Goal: Transaction & Acquisition: Download file/media

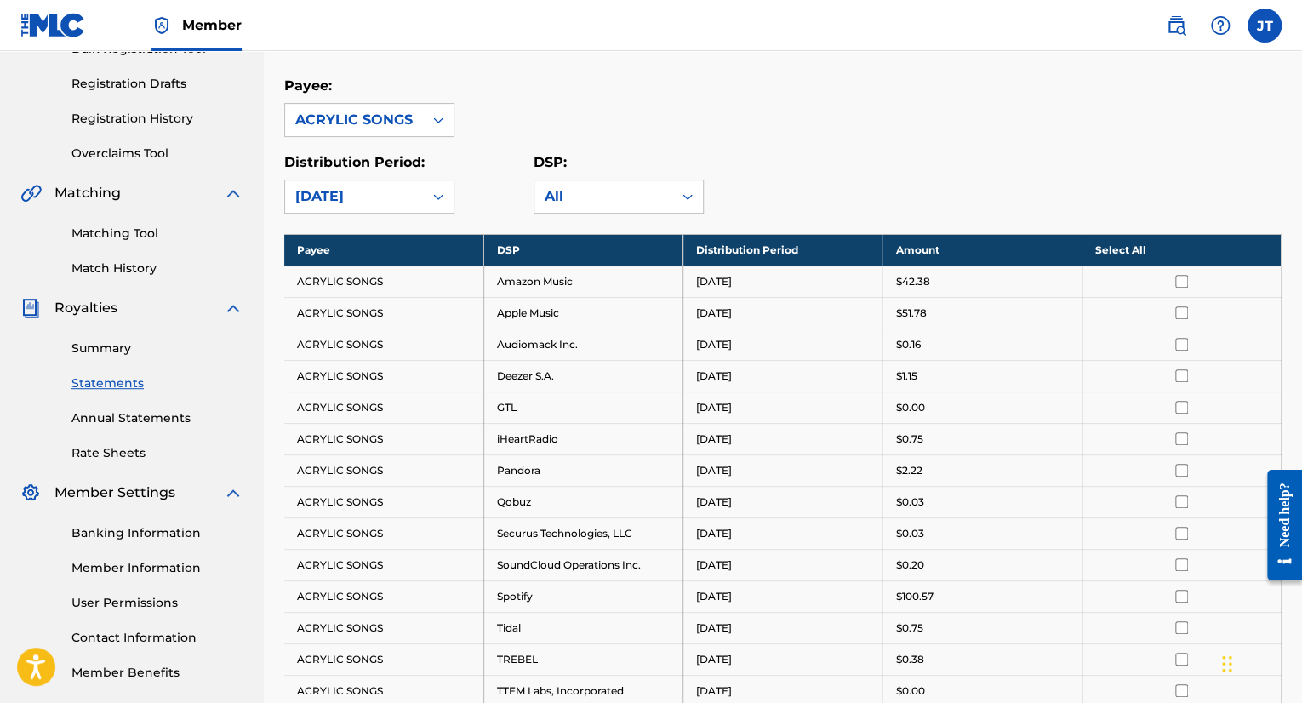
click at [1132, 246] on th "Select All" at bounding box center [1180, 249] width 199 height 31
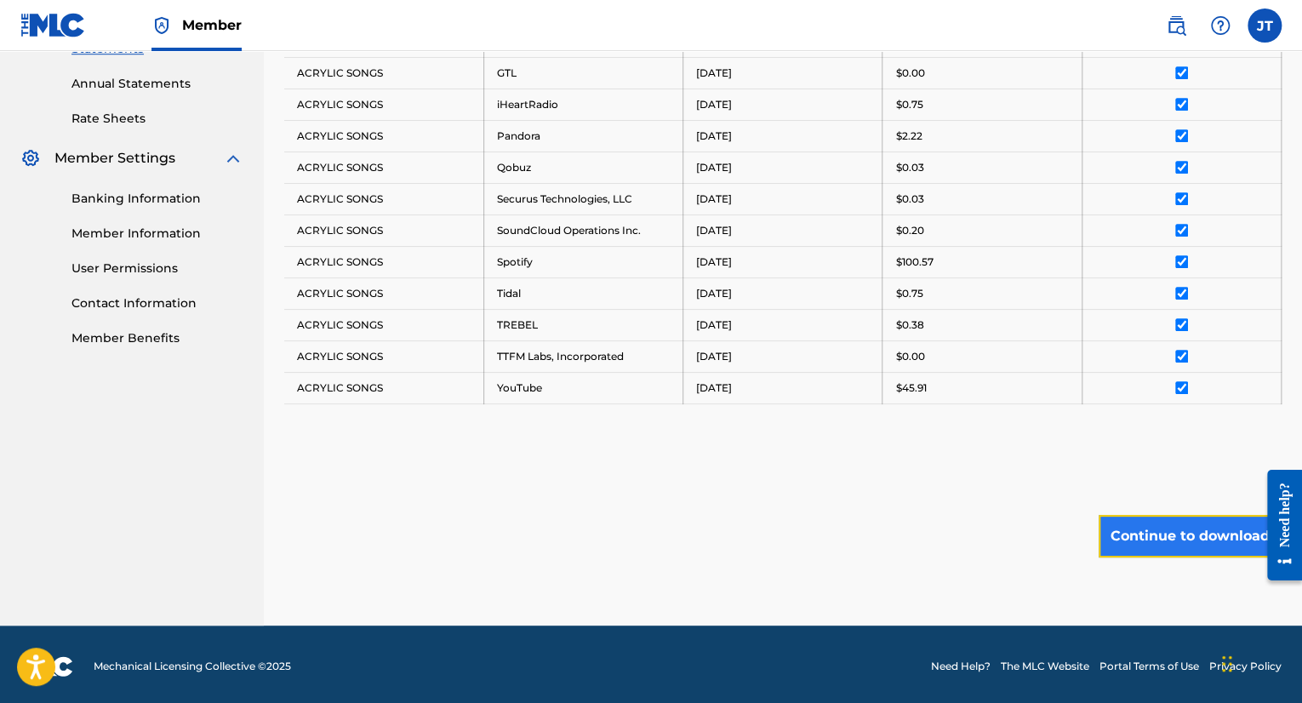
click at [1192, 545] on button "Continue to download" at bounding box center [1189, 536] width 183 height 43
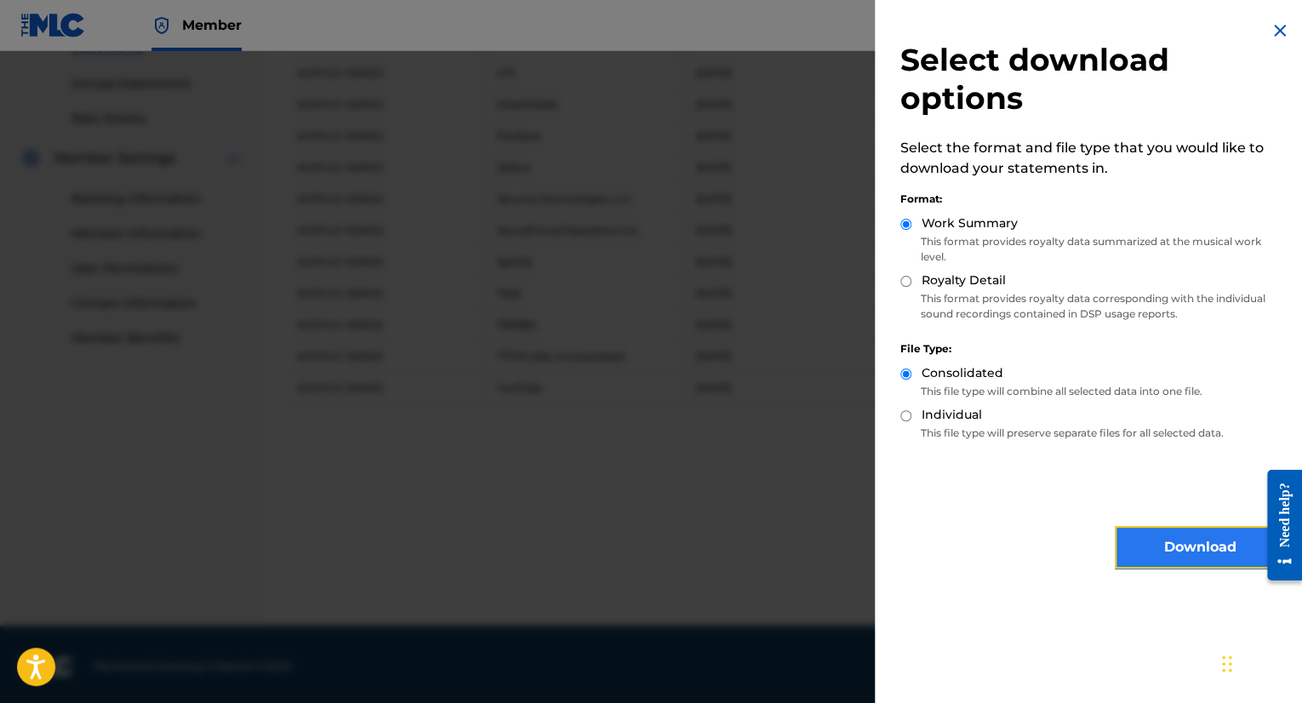
click at [1181, 549] on button "Download" at bounding box center [1200, 547] width 170 height 43
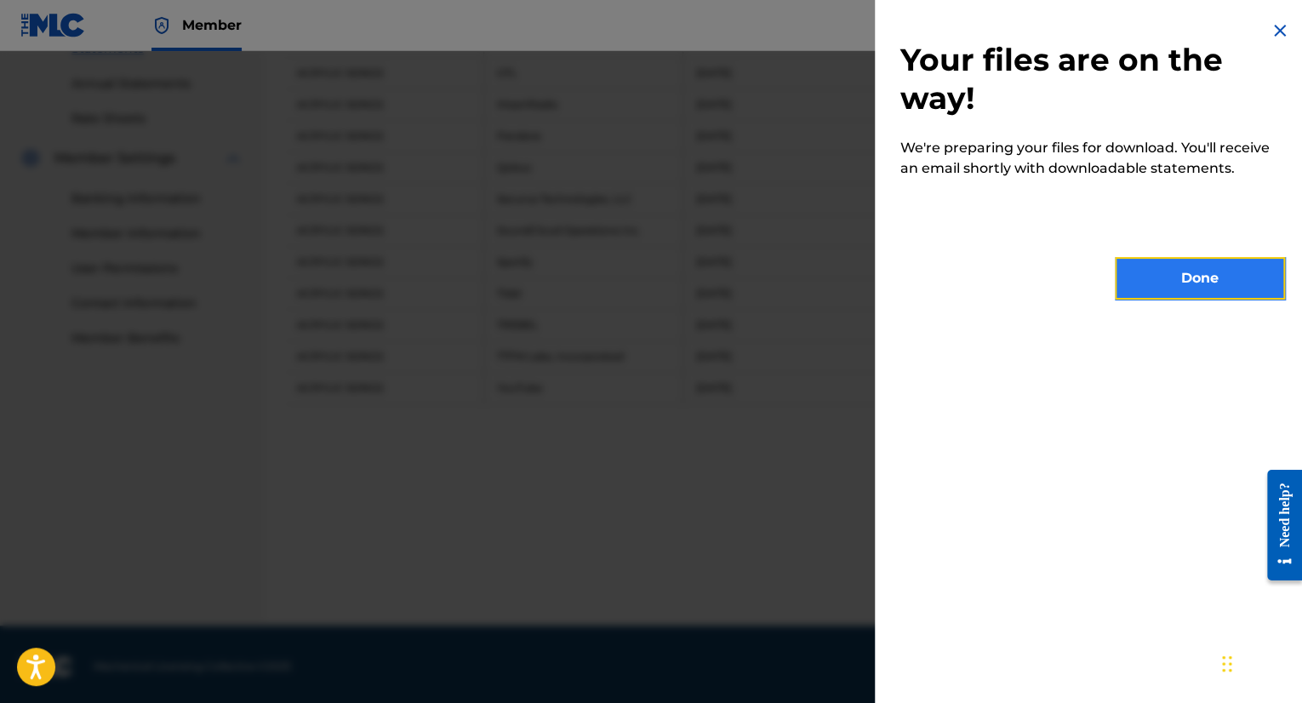
click at [1221, 280] on button "Done" at bounding box center [1200, 278] width 170 height 43
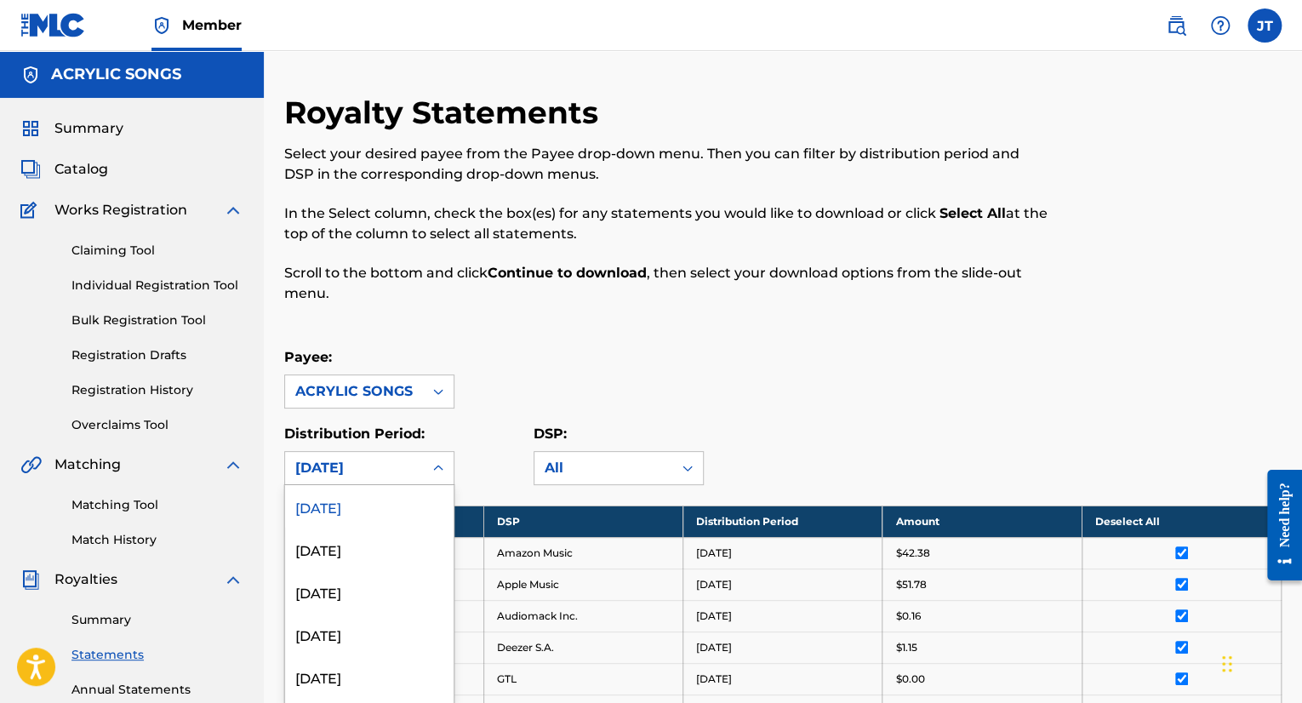
scroll to position [37, 0]
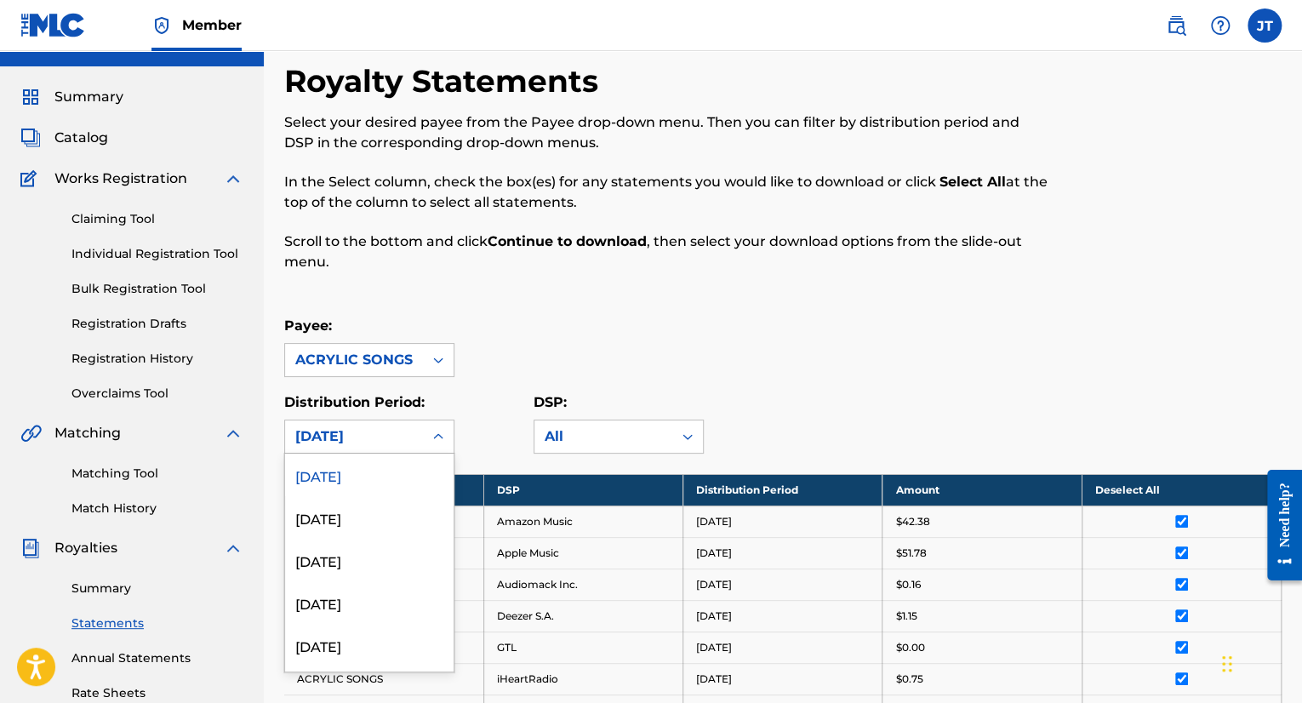
click at [410, 454] on div "54 results available. Use Up and Down to choose options, press Enter to select …" at bounding box center [369, 436] width 170 height 34
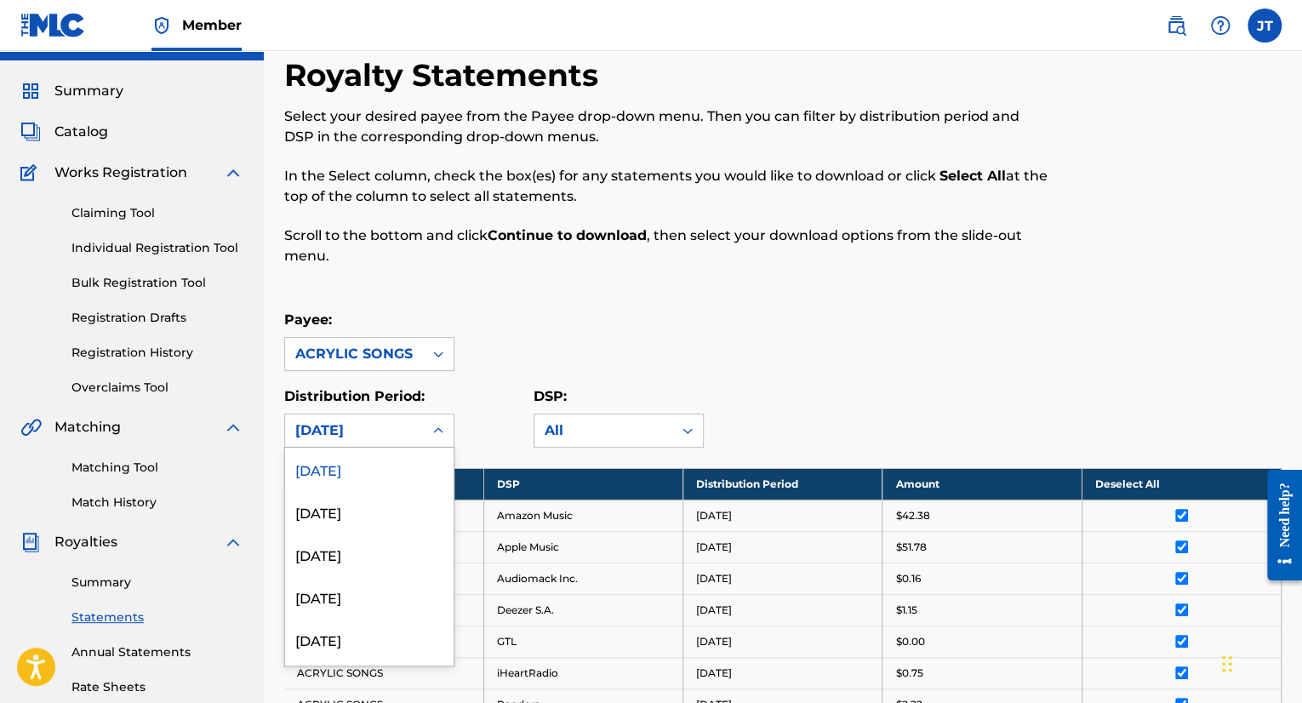
click at [598, 192] on p "In the Select column, check the box(es) for any statements you would like to do…" at bounding box center [667, 186] width 767 height 41
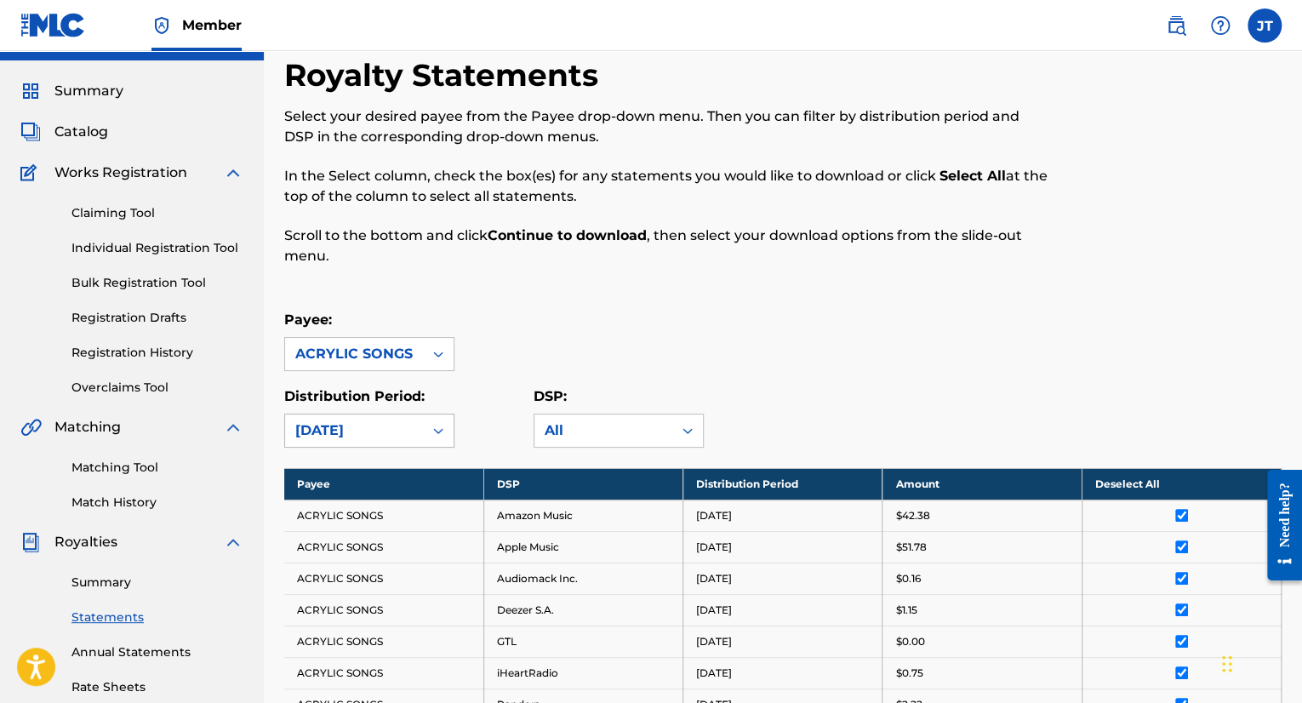
click at [436, 429] on icon at bounding box center [438, 431] width 10 height 6
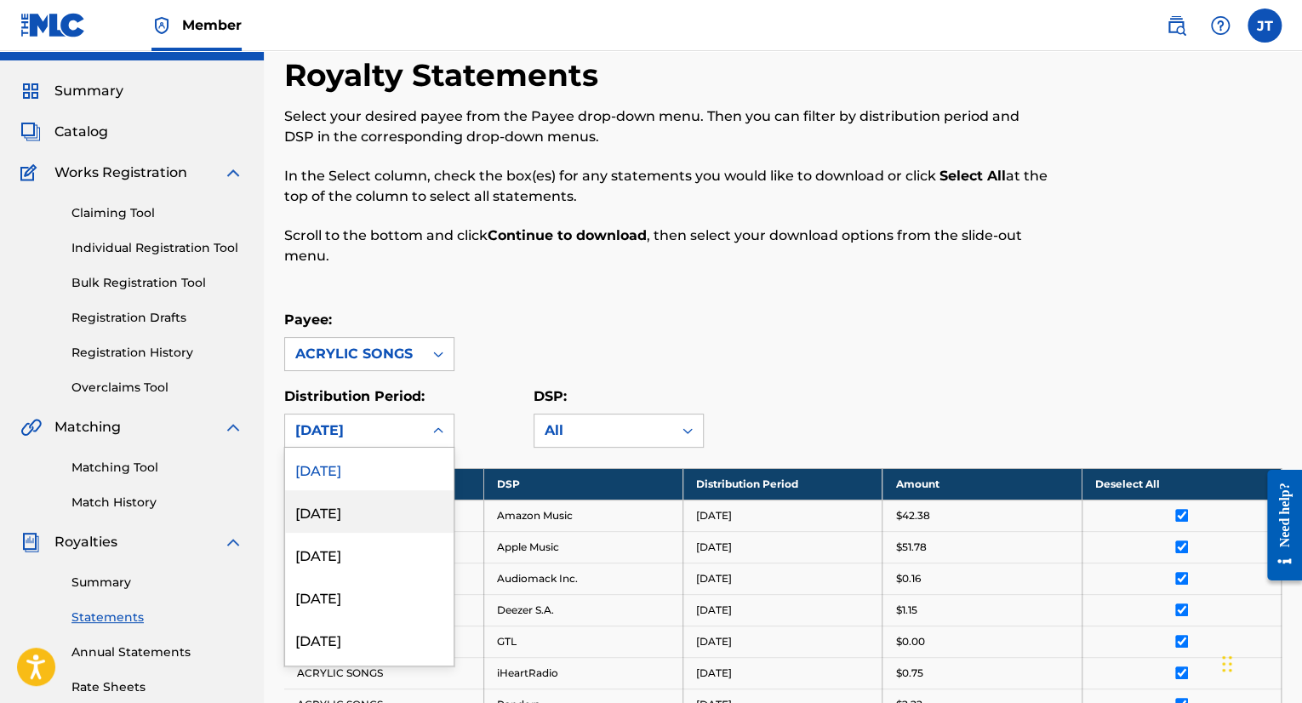
click at [379, 513] on div "[DATE]" at bounding box center [369, 511] width 168 height 43
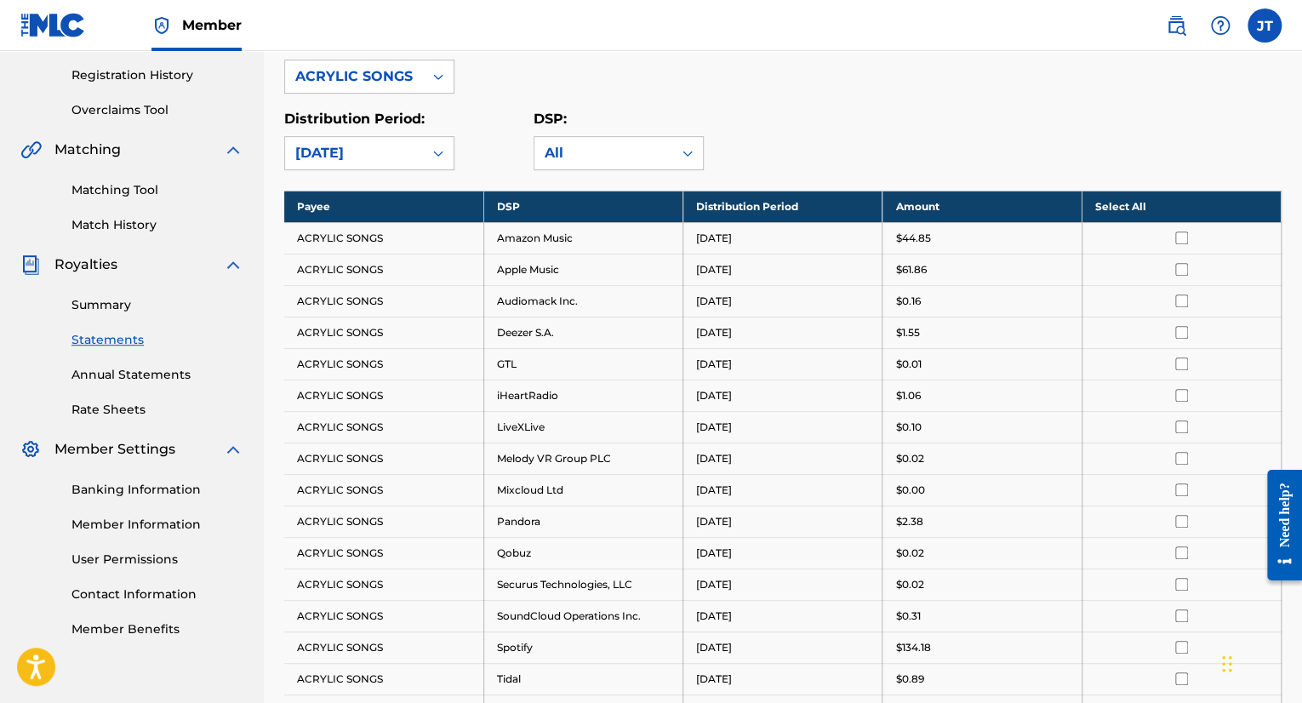
scroll to position [317, 0]
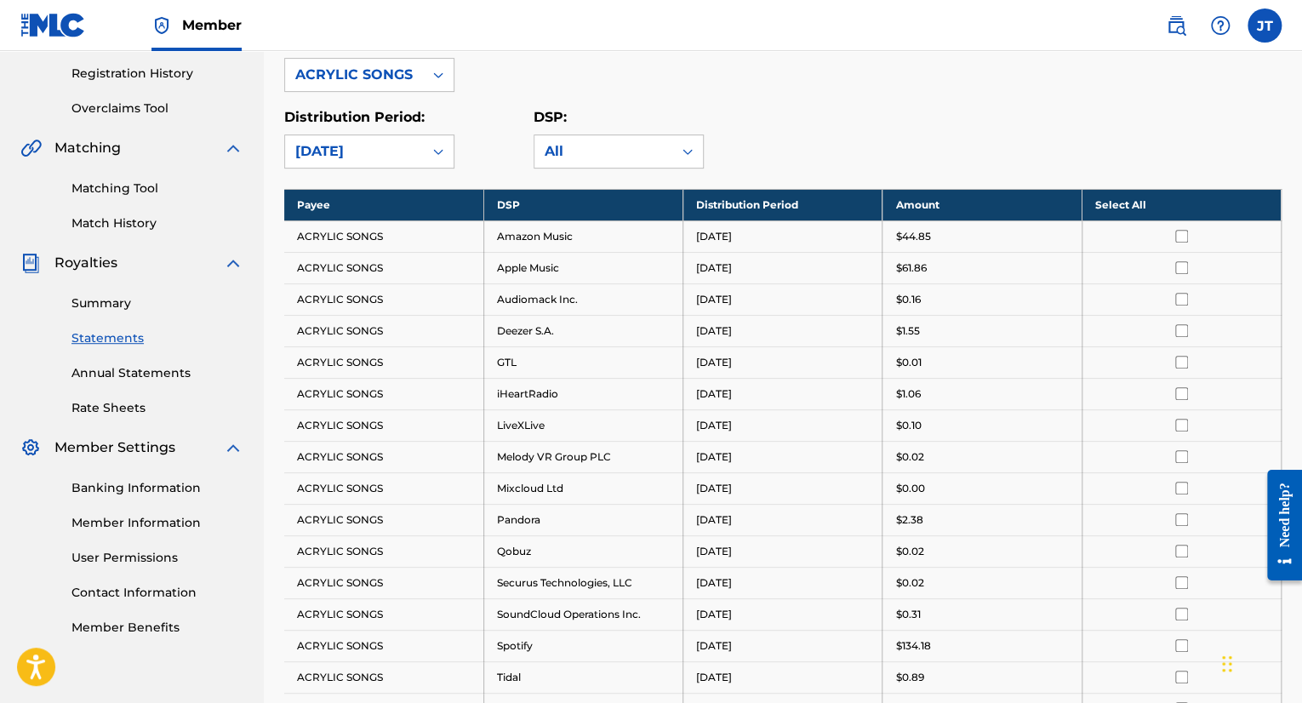
click at [1138, 205] on th "Select All" at bounding box center [1180, 204] width 199 height 31
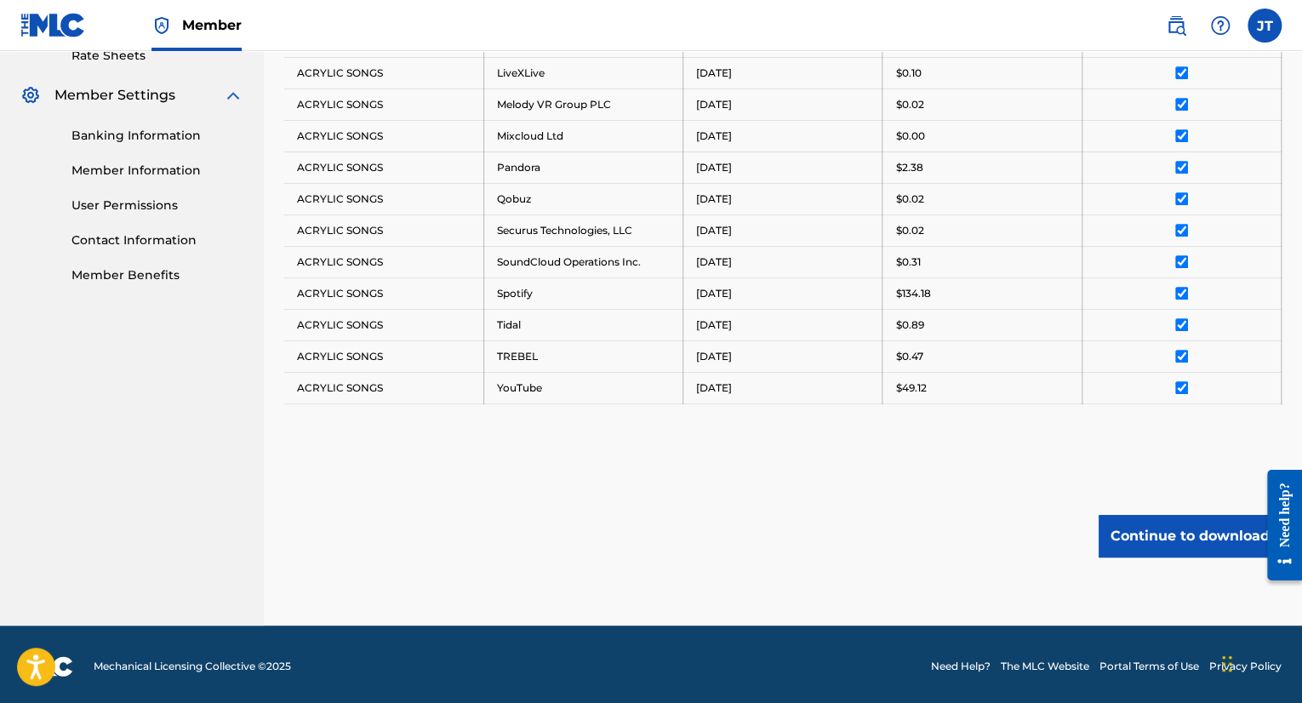
scroll to position [668, 0]
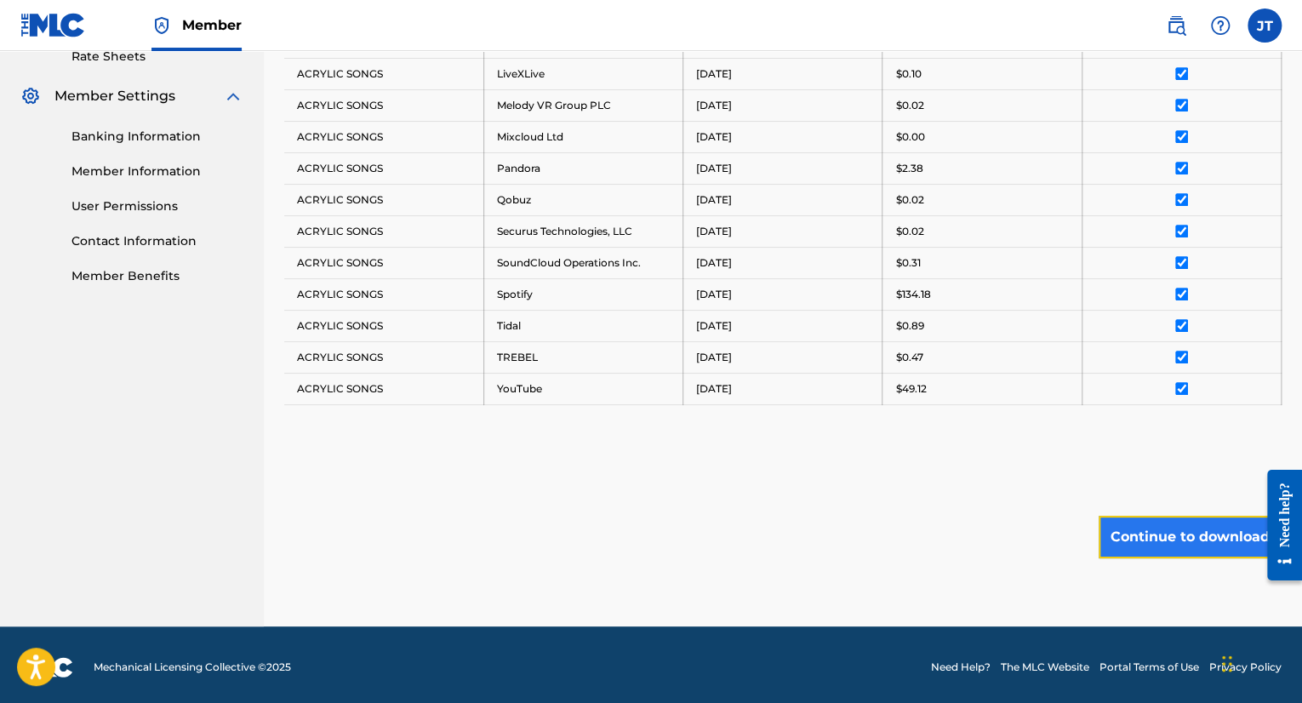
click at [1194, 528] on button "Continue to download" at bounding box center [1189, 537] width 183 height 43
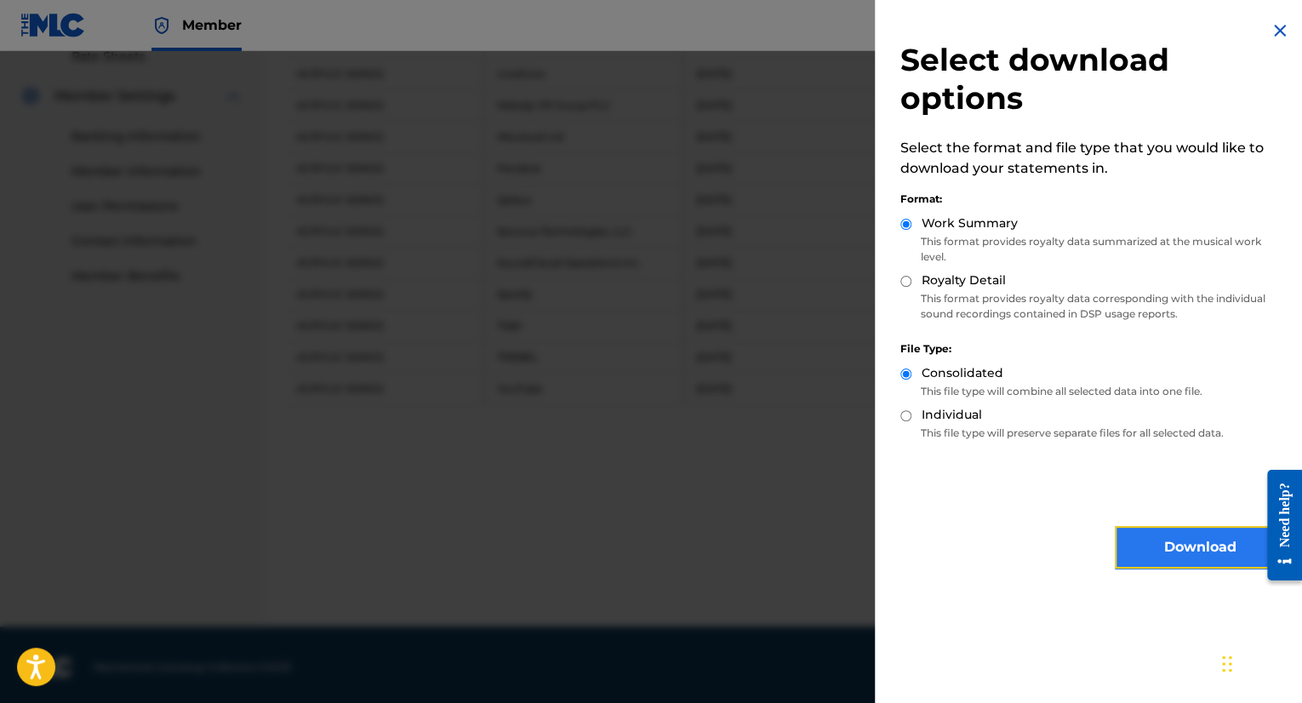
click at [1187, 531] on button "Download" at bounding box center [1200, 547] width 170 height 43
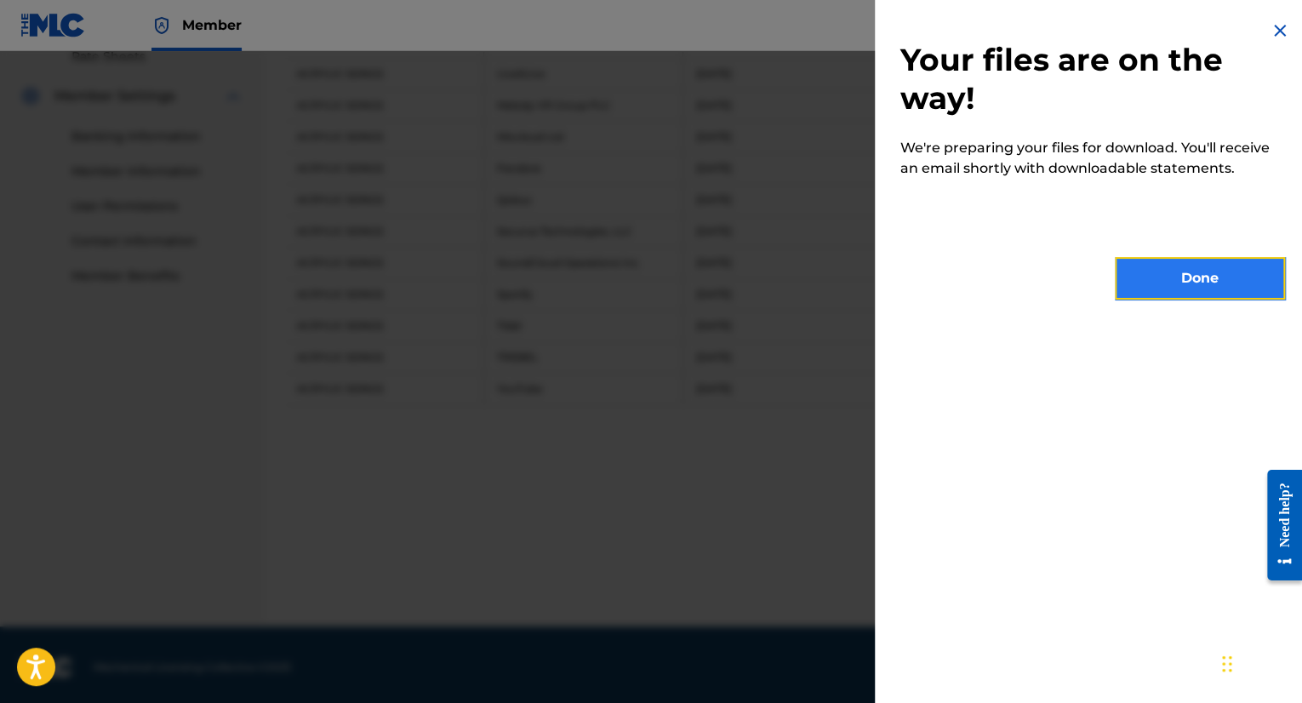
click at [1212, 261] on button "Done" at bounding box center [1200, 278] width 170 height 43
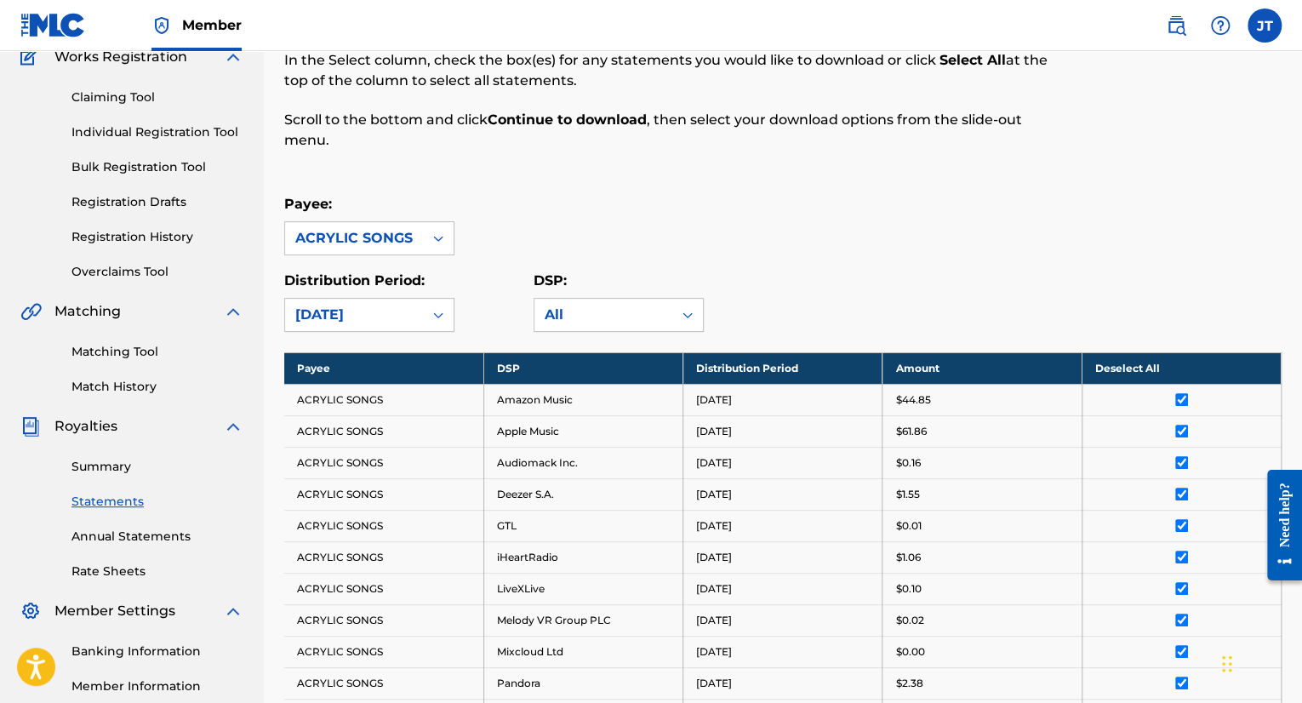
scroll to position [155, 0]
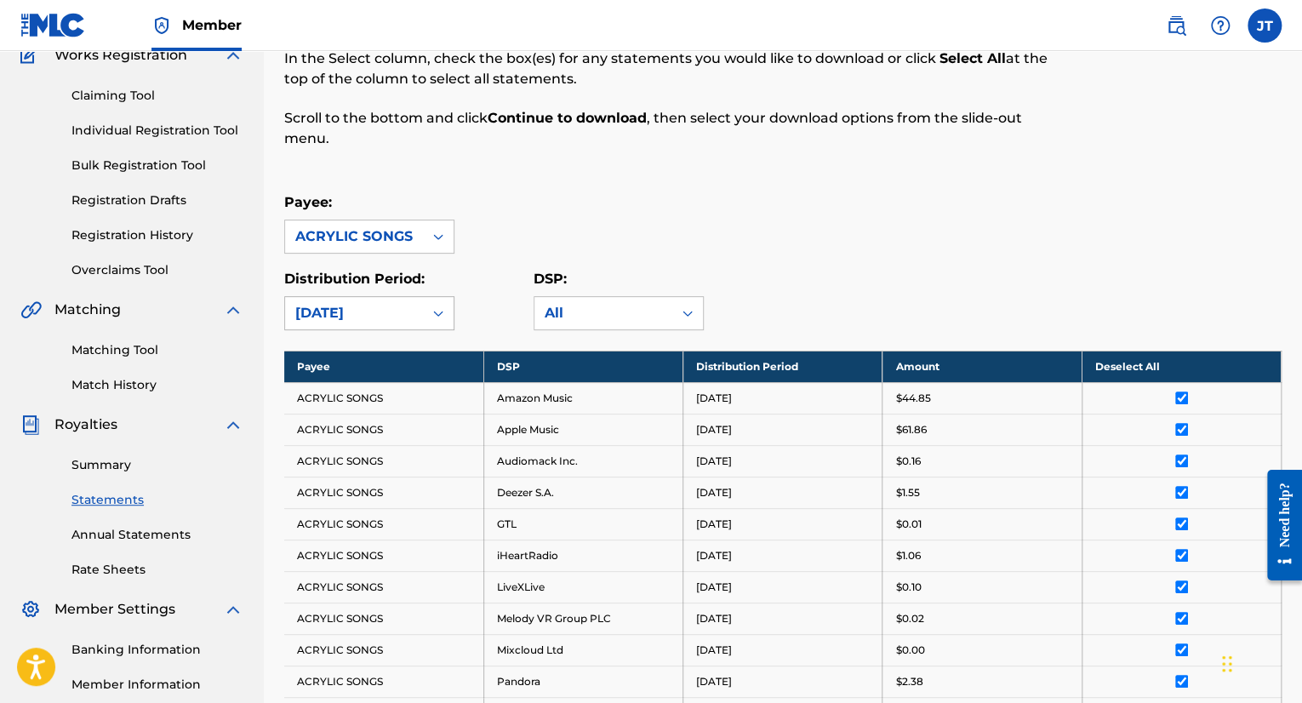
click at [408, 304] on div "[DATE]" at bounding box center [353, 313] width 117 height 20
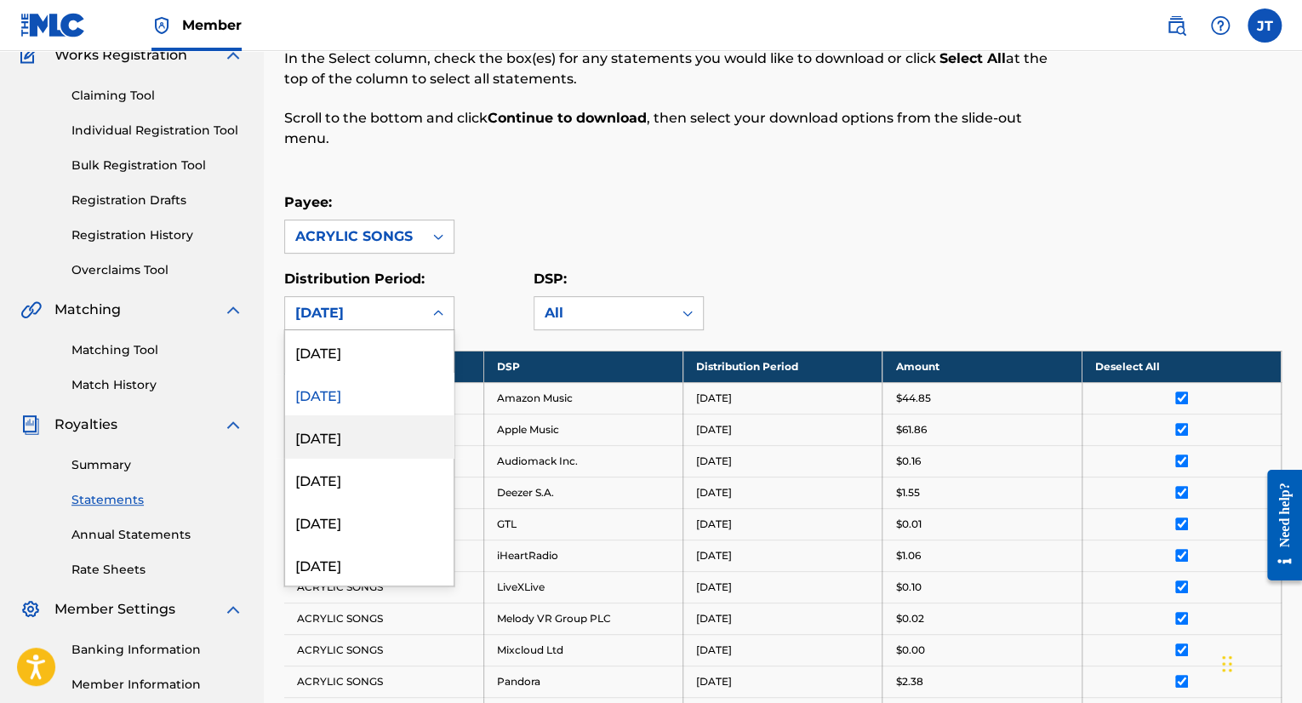
click at [348, 437] on div "[DATE]" at bounding box center [369, 436] width 168 height 43
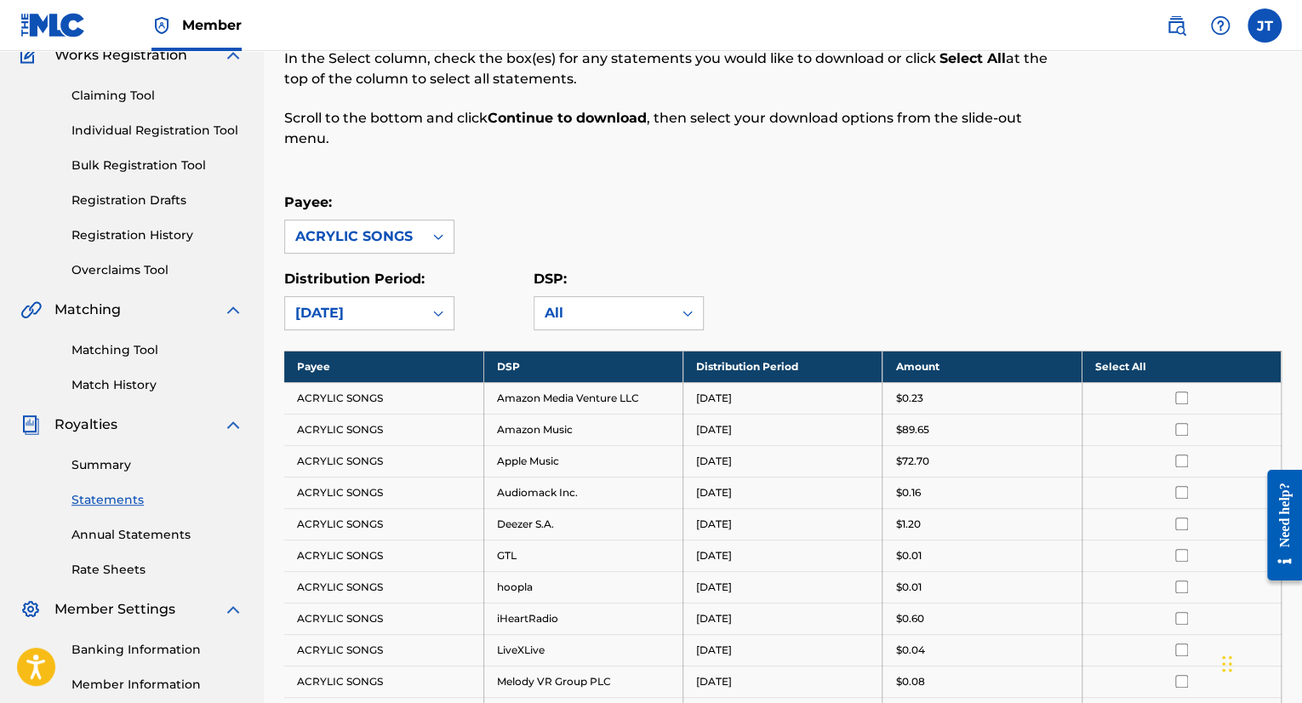
click at [1136, 365] on th "Select All" at bounding box center [1180, 366] width 199 height 31
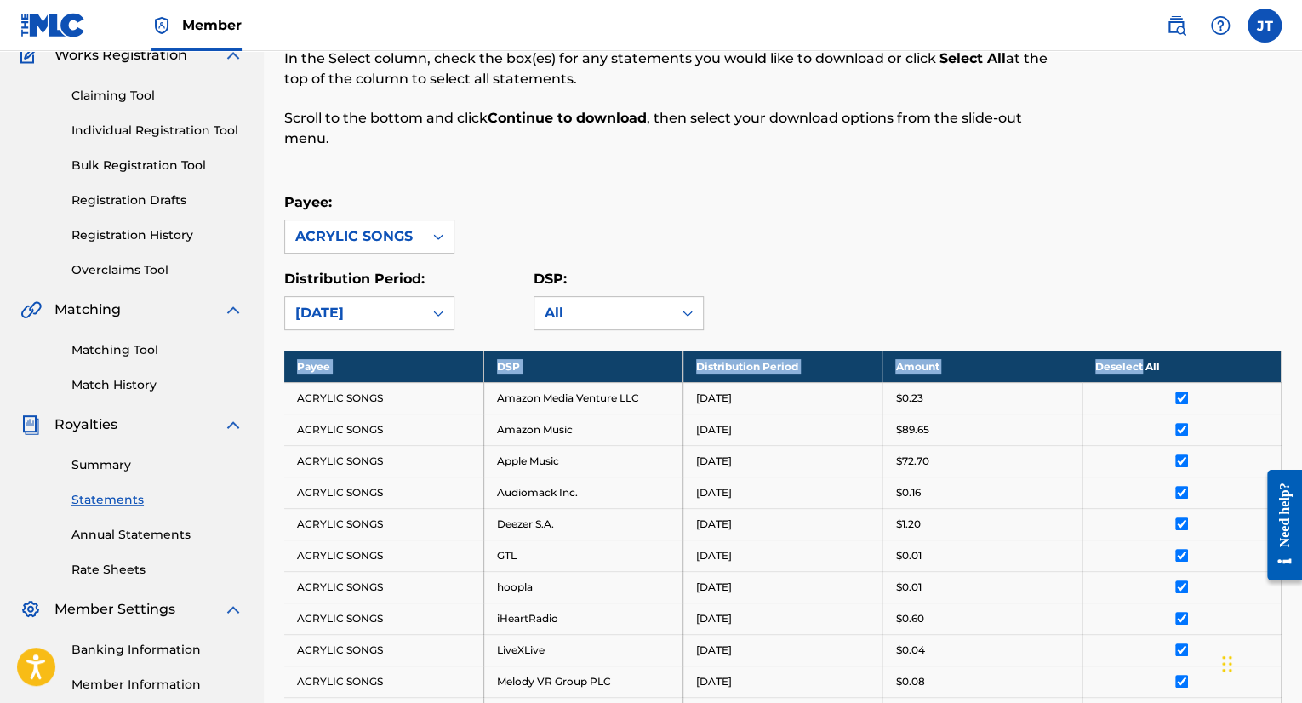
drag, startPoint x: 1136, startPoint y: 365, endPoint x: 1141, endPoint y: 317, distance: 47.9
click at [1141, 351] on tbody "Payee DSP Distribution Period Amount Deselect All ACRYLIC SONGS Amazon Media Ve…" at bounding box center [782, 666] width 997 height 630
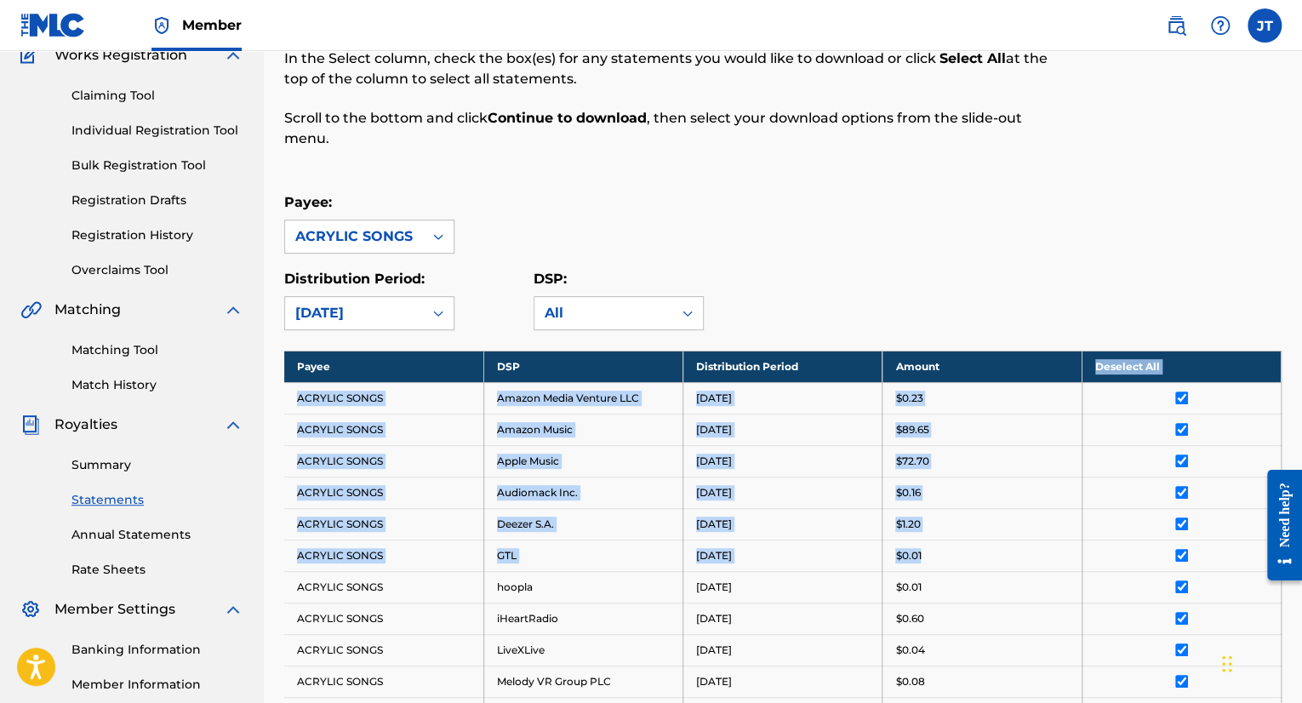
scroll to position [732, 0]
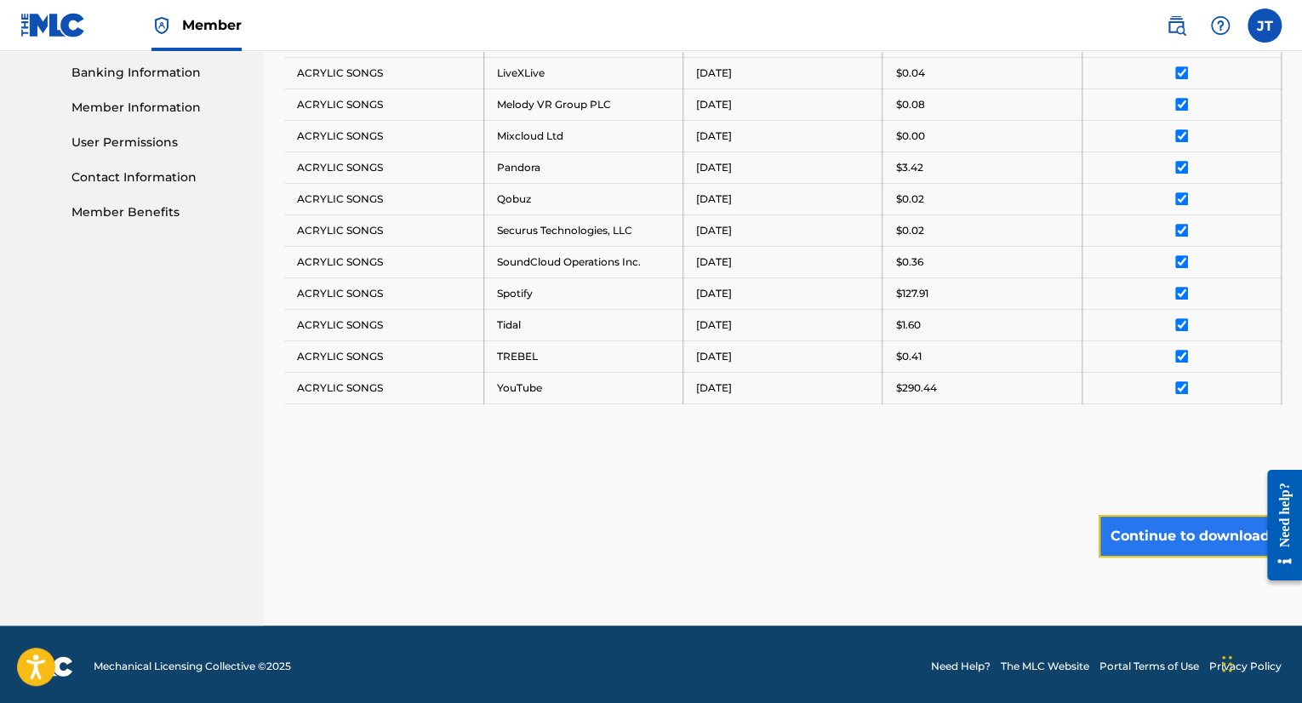
click at [1178, 516] on button "Continue to download" at bounding box center [1189, 536] width 183 height 43
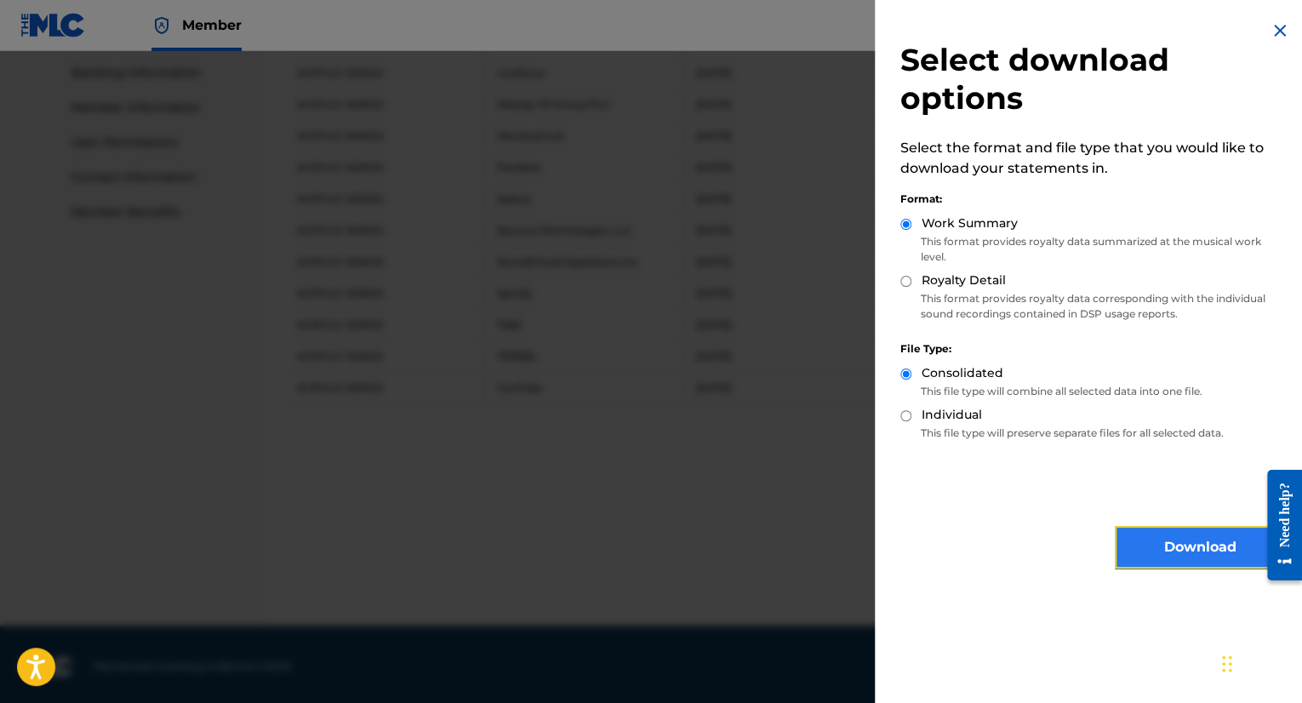
click at [1195, 556] on button "Download" at bounding box center [1200, 547] width 170 height 43
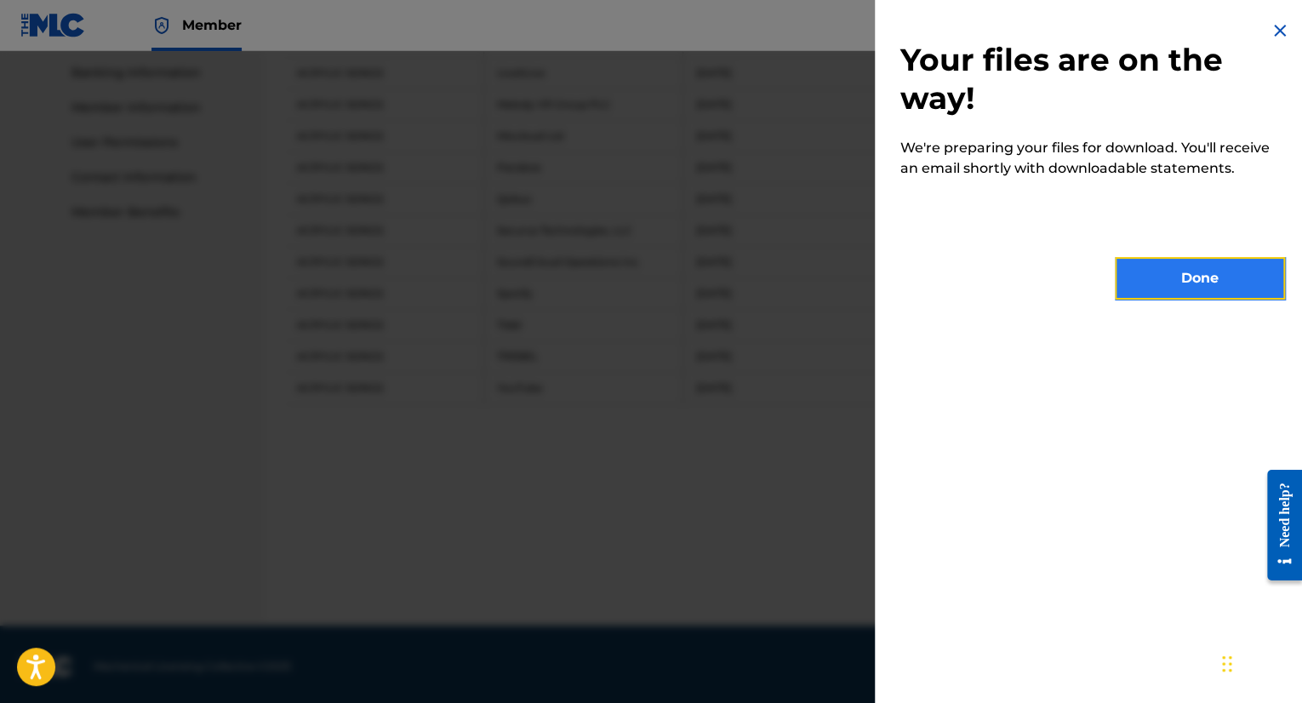
click at [1172, 286] on button "Done" at bounding box center [1200, 278] width 170 height 43
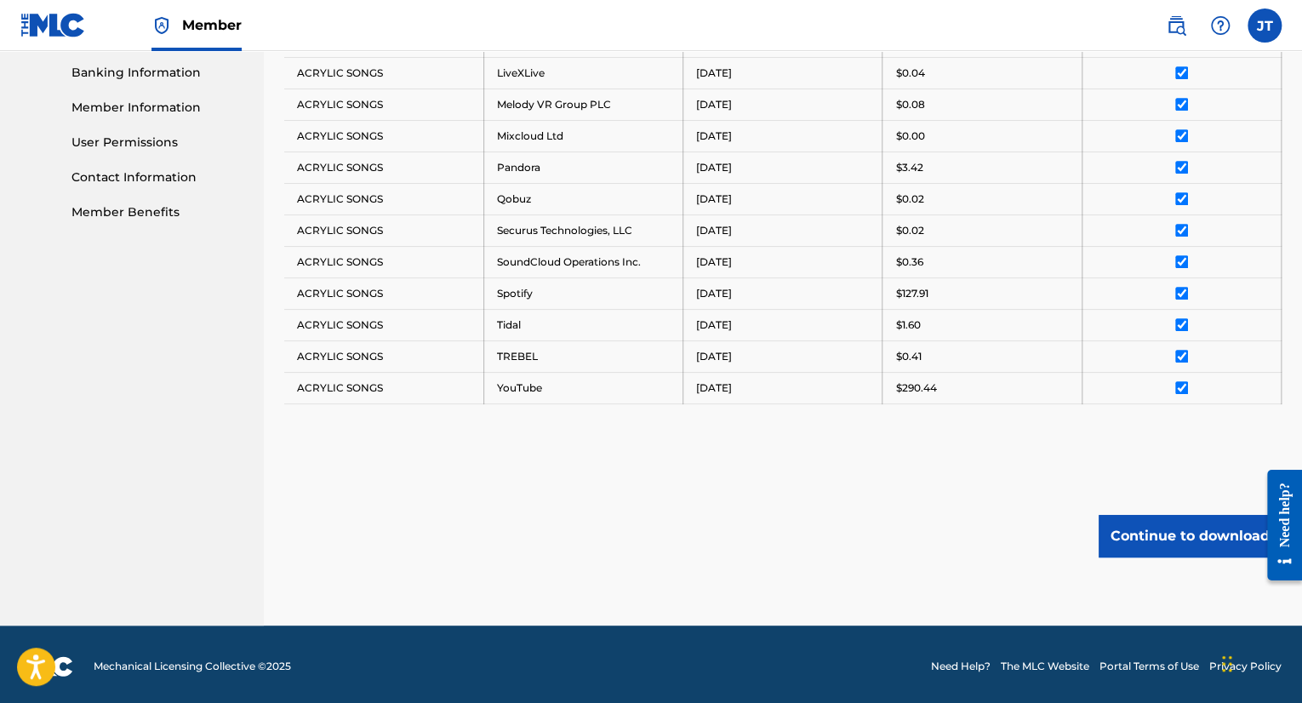
scroll to position [0, 0]
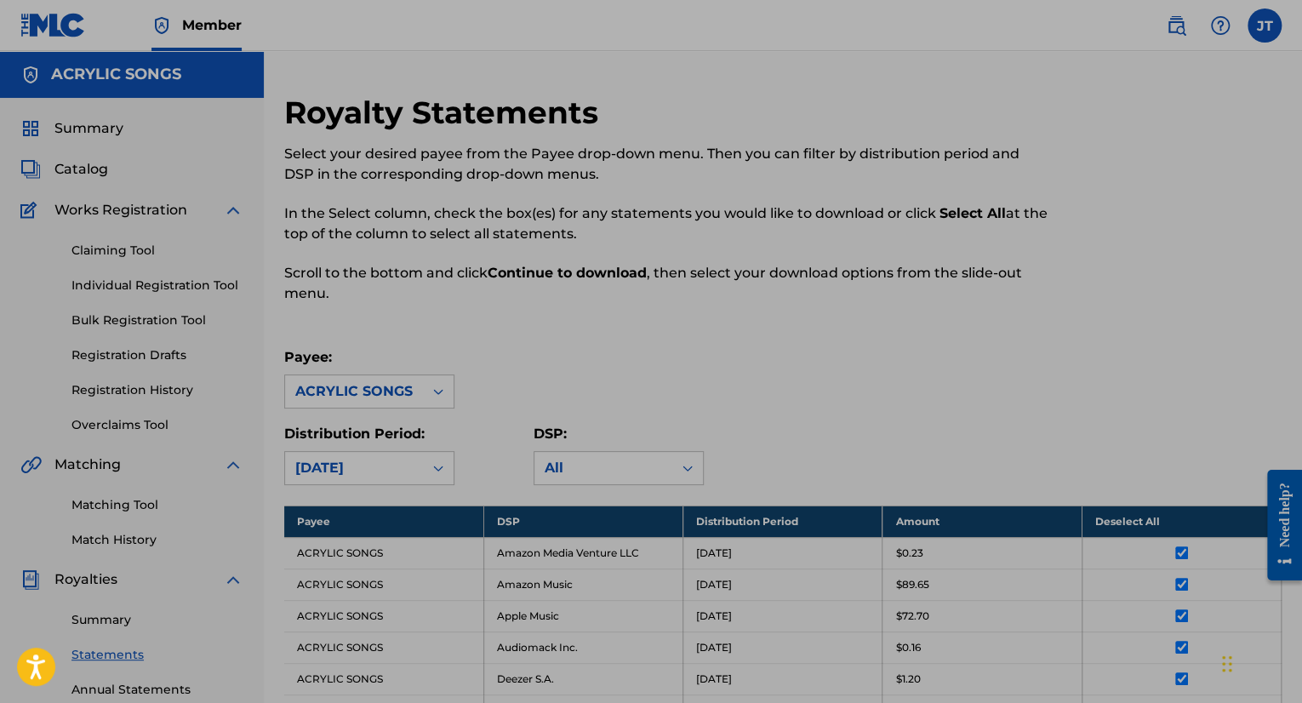
click at [530, 309] on div "Royalty Statements Select your desired payee from the Payee drop-down menu. The…" at bounding box center [667, 209] width 767 height 230
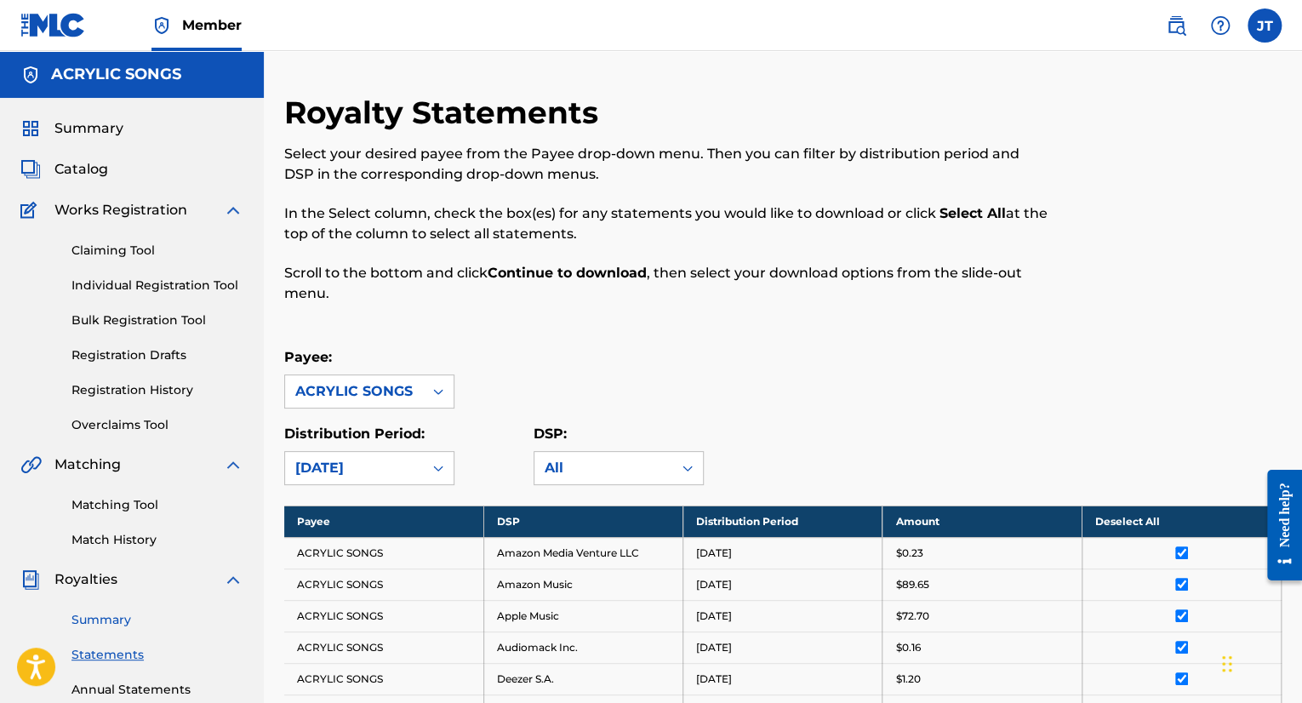
click at [109, 625] on link "Summary" at bounding box center [157, 620] width 172 height 18
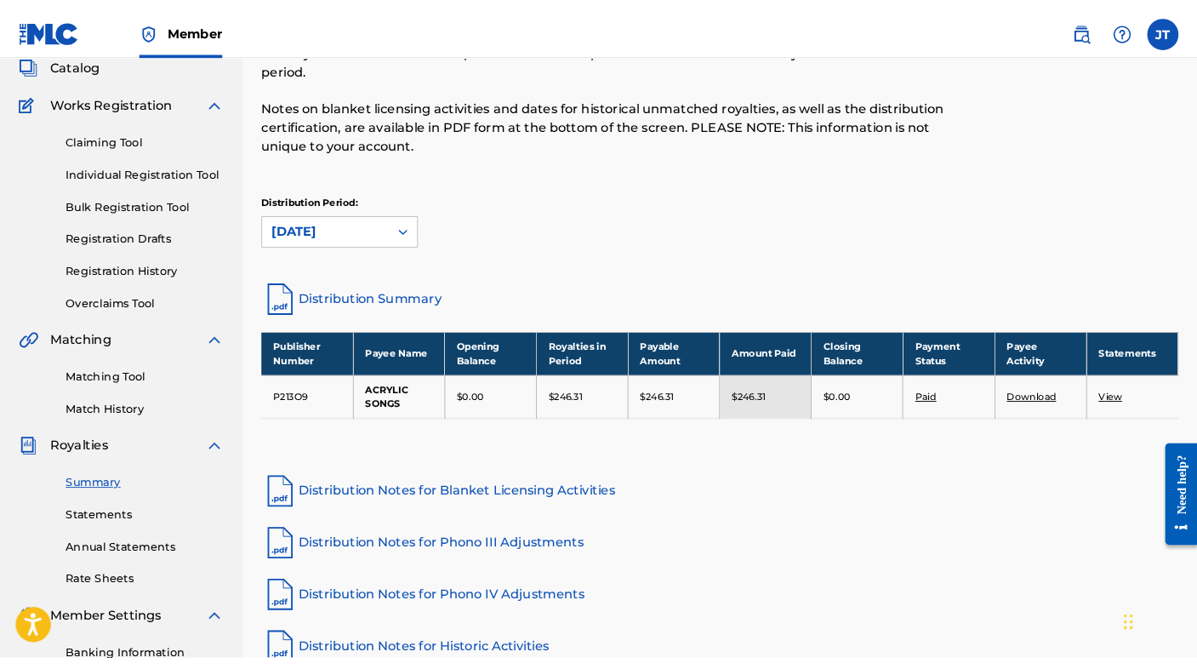
scroll to position [108, 0]
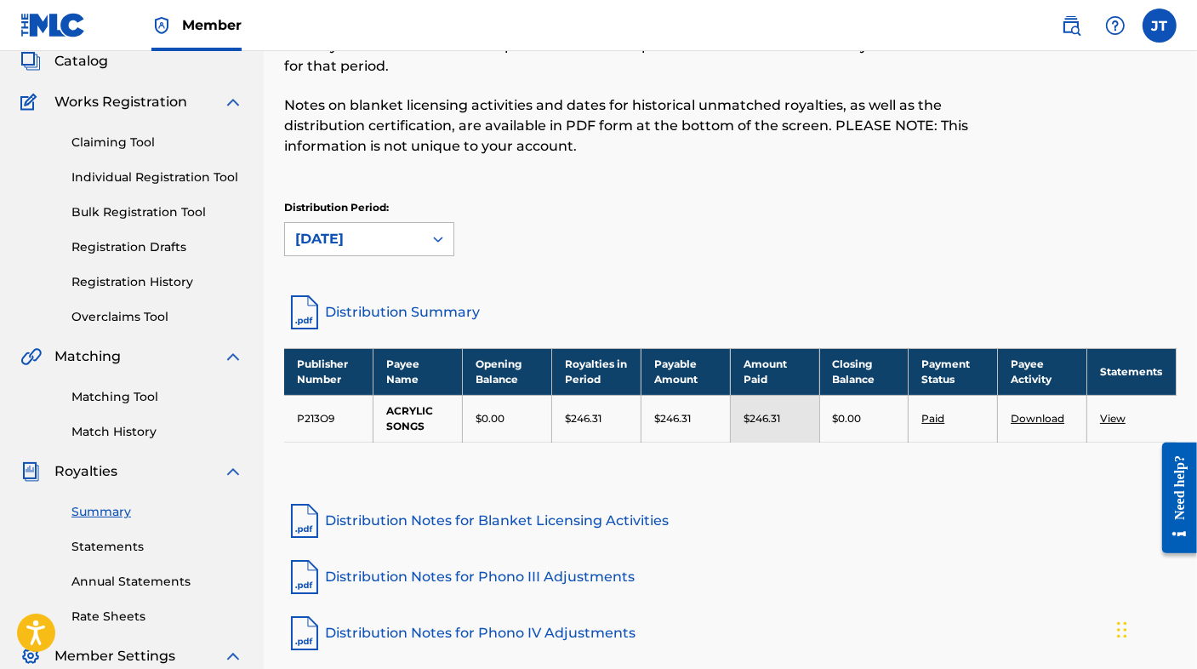
click at [357, 254] on div "[DATE]" at bounding box center [354, 239] width 138 height 32
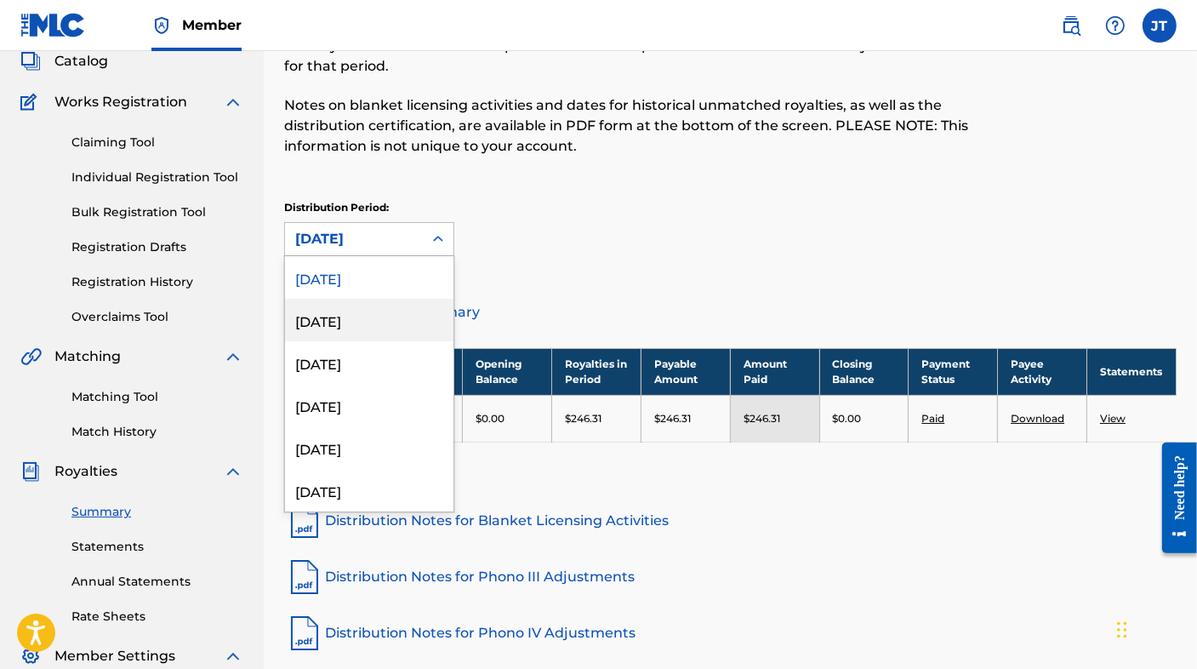
click at [406, 308] on div "[DATE]" at bounding box center [369, 320] width 168 height 43
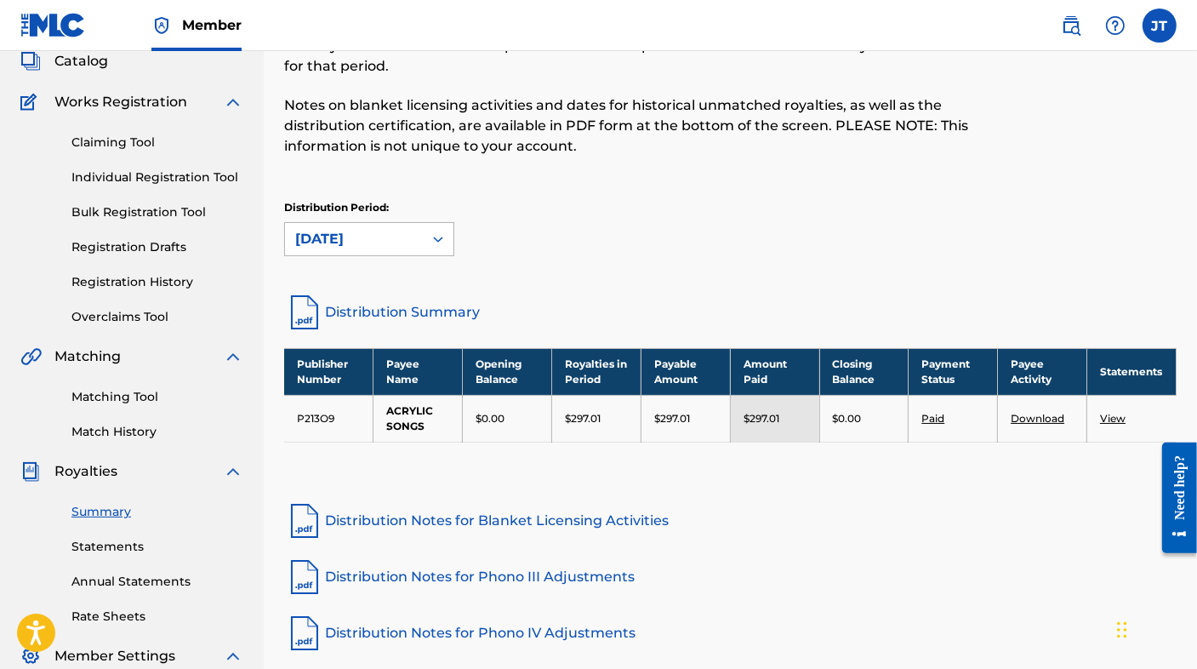
click at [307, 231] on div "[DATE]" at bounding box center [353, 239] width 117 height 20
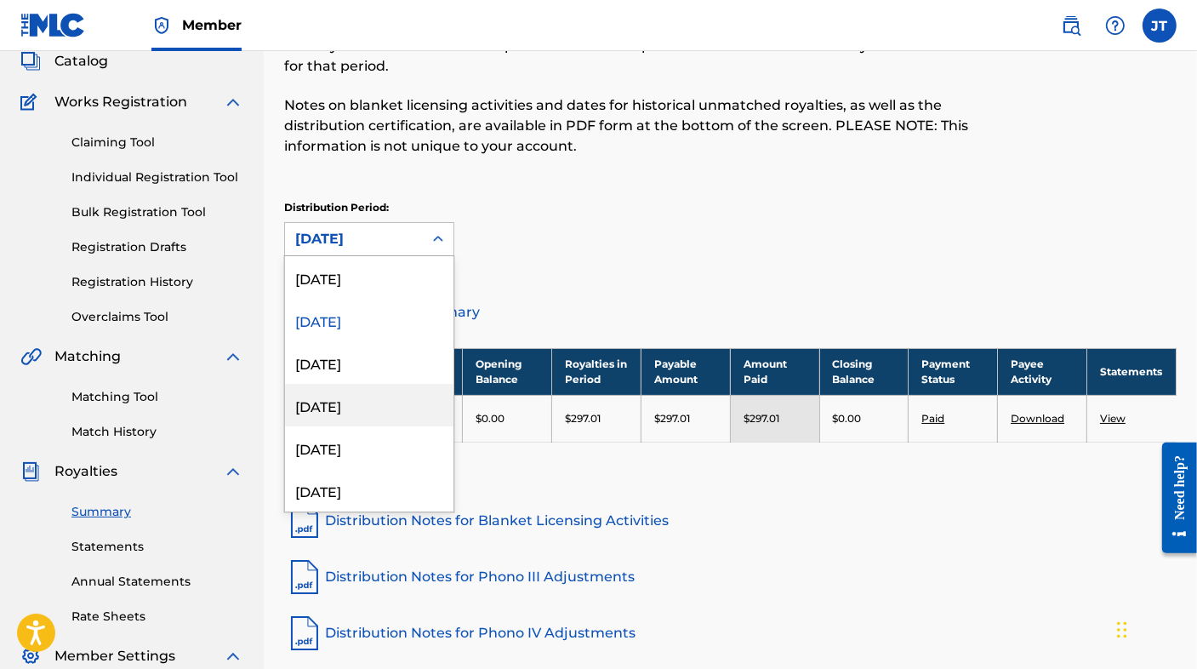
drag, startPoint x: 381, startPoint y: 334, endPoint x: 391, endPoint y: 402, distance: 68.8
click at [391, 402] on div "[DATE] [DATE] [DATE] [DATE] [DATE] [DATE] [DATE] [DATE] [DATE] [DATE] [DATE] [D…" at bounding box center [369, 383] width 168 height 255
click at [398, 358] on div "[DATE]" at bounding box center [369, 362] width 168 height 43
